Goal: Transaction & Acquisition: Subscribe to service/newsletter

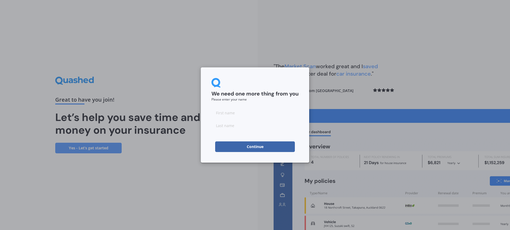
click at [242, 112] on input at bounding box center [254, 113] width 87 height 11
type input "Alexa"
type input "[PERSON_NAME]"
click button "Continue" at bounding box center [255, 146] width 80 height 11
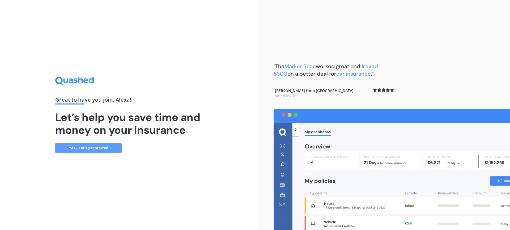
click at [86, 147] on link "Yes - Let’s get started" at bounding box center [88, 148] width 66 height 11
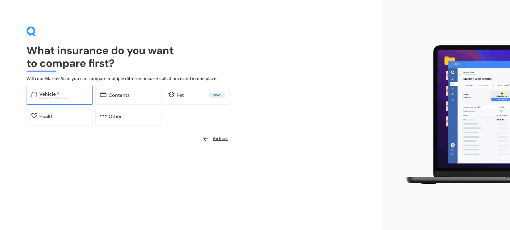
click at [59, 95] on div "Vehicle *" at bounding box center [49, 94] width 20 height 5
